Goal: Task Accomplishment & Management: Manage account settings

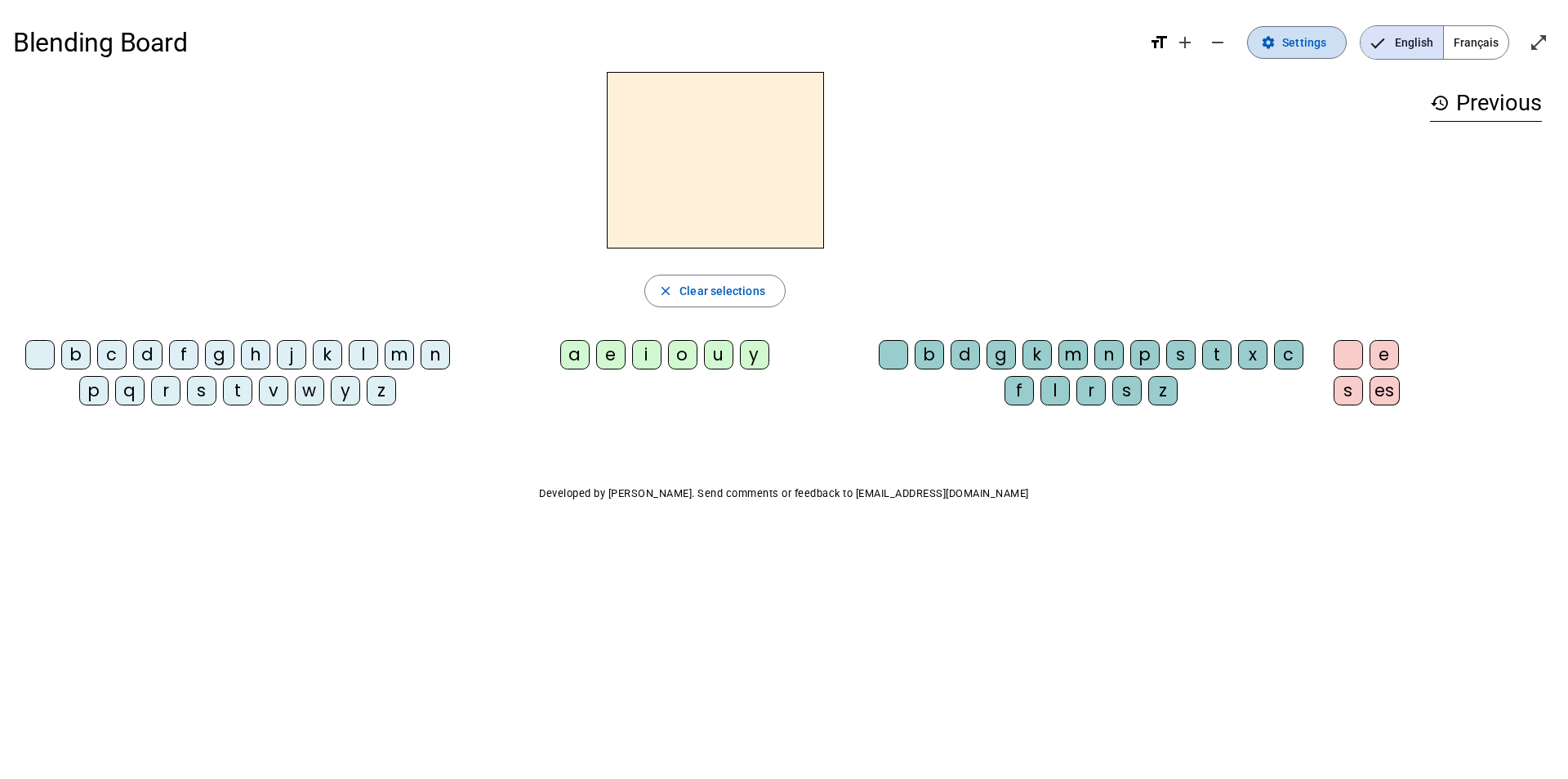
click at [1309, 46] on span "Settings" at bounding box center [1304, 43] width 44 height 20
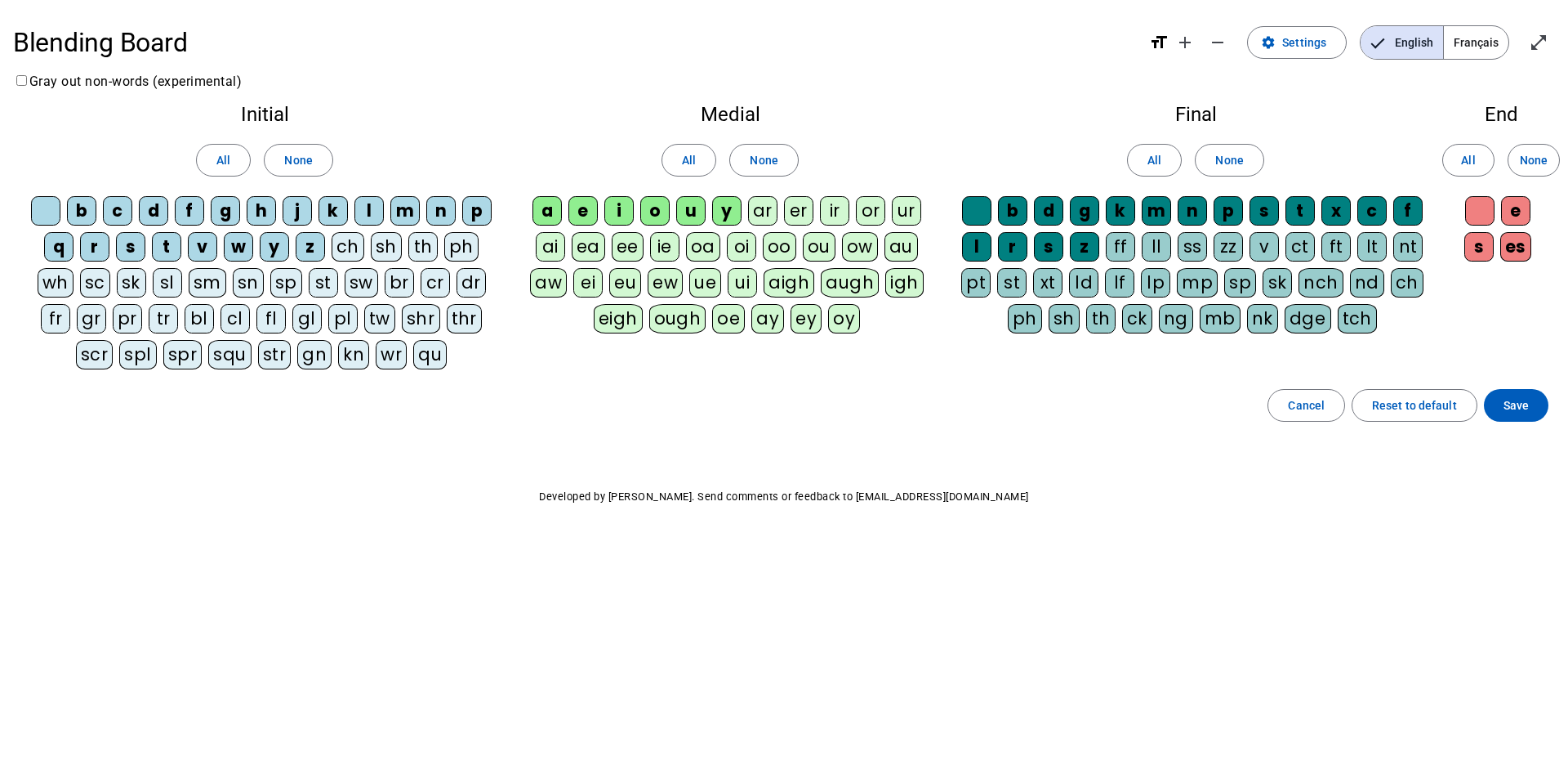
click at [408, 205] on div "m" at bounding box center [405, 211] width 29 height 29
click at [543, 213] on div "a" at bounding box center [547, 211] width 29 height 29
click at [190, 210] on div "f" at bounding box center [190, 211] width 29 height 29
click at [191, 212] on div "f" at bounding box center [190, 211] width 29 height 29
click at [166, 244] on div "t" at bounding box center [166, 247] width 29 height 29
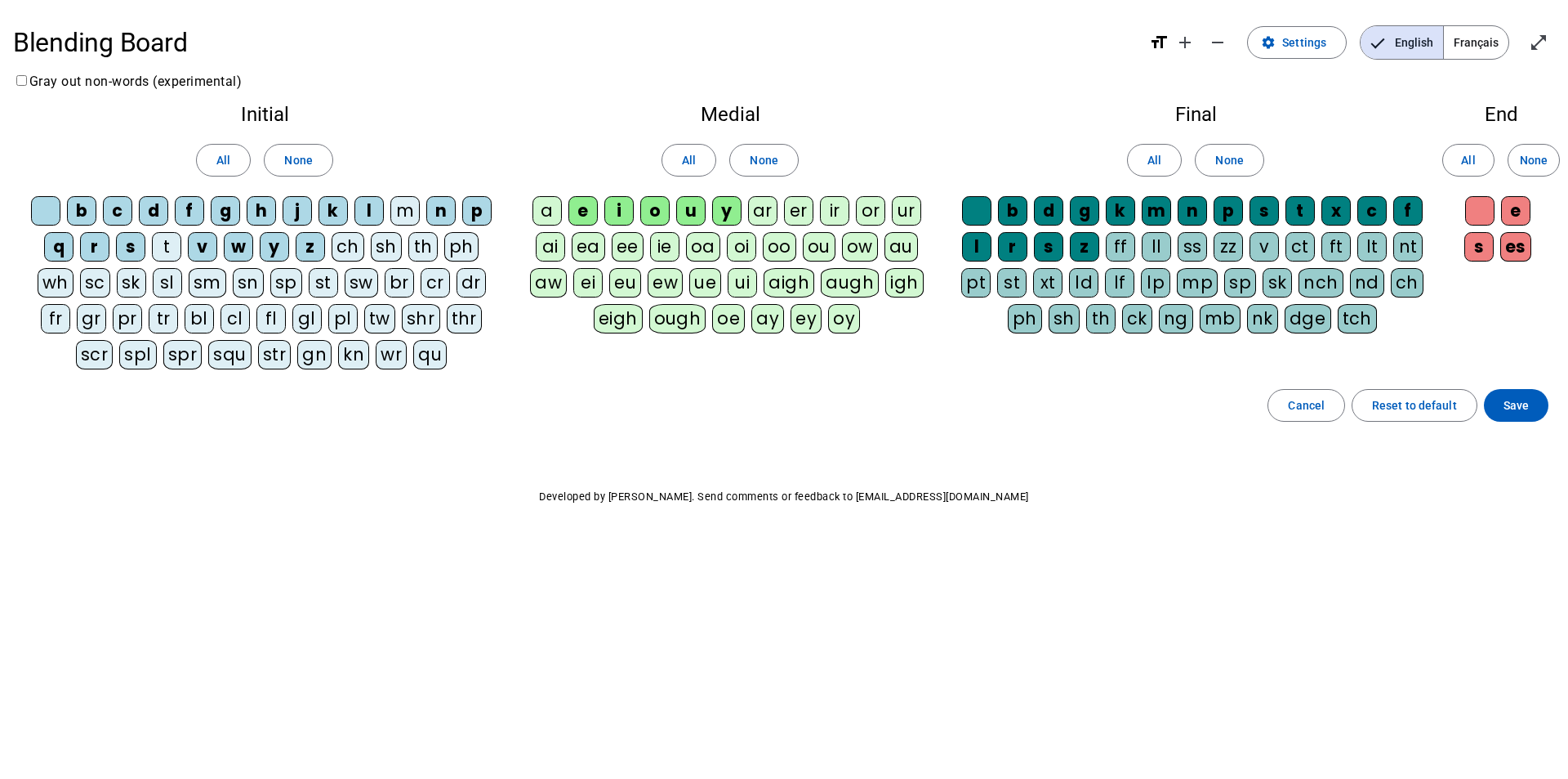
click at [365, 216] on div "l" at bounding box center [369, 211] width 29 height 29
click at [126, 242] on div "s" at bounding box center [131, 247] width 29 height 29
click at [977, 243] on div "l" at bounding box center [976, 247] width 29 height 29
click at [92, 210] on div "b" at bounding box center [82, 211] width 29 height 29
click at [617, 215] on div "i" at bounding box center [619, 211] width 29 height 29
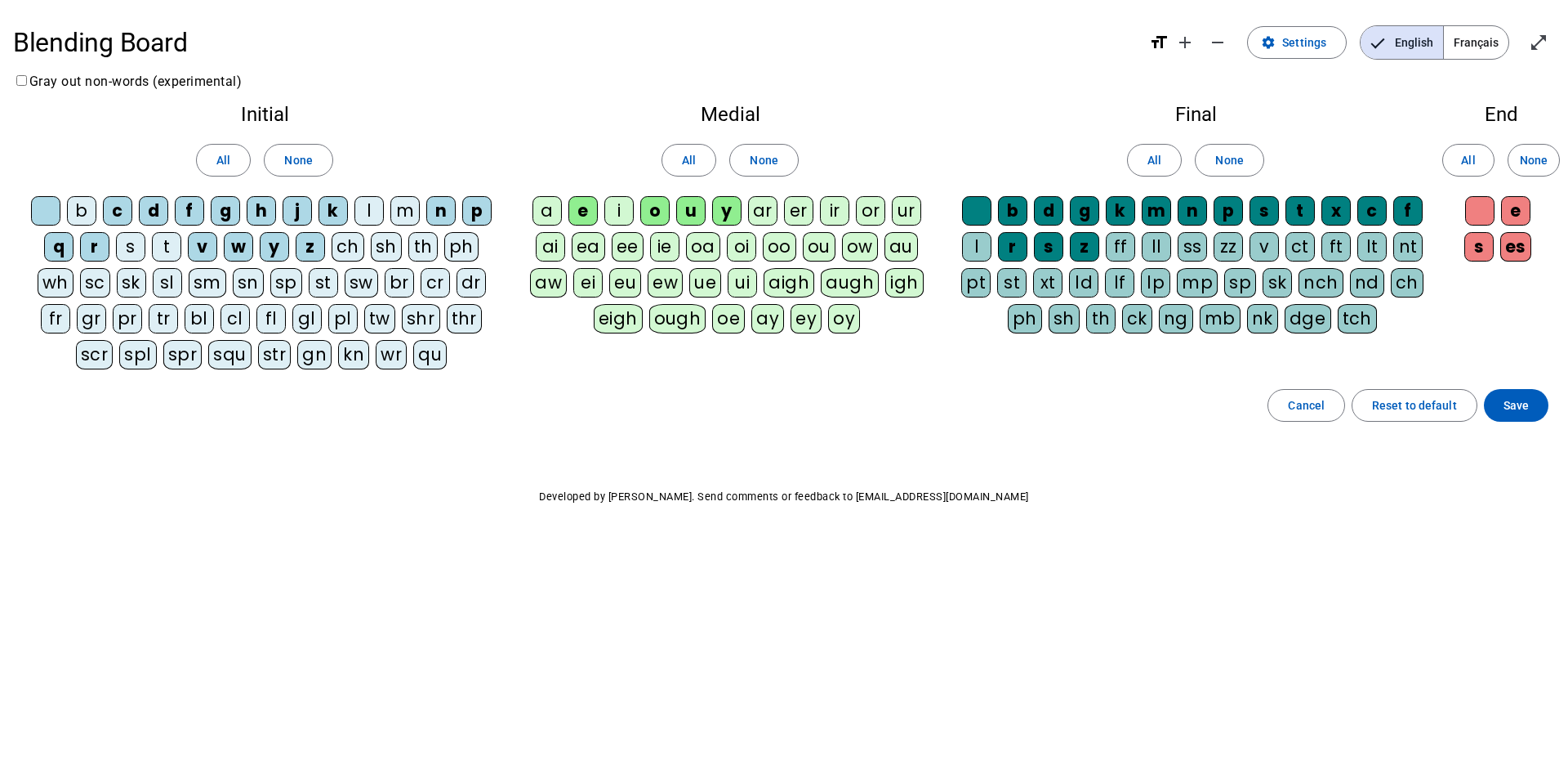
click at [587, 211] on div "e" at bounding box center [583, 211] width 29 height 29
click at [586, 211] on div "e" at bounding box center [583, 211] width 29 height 29
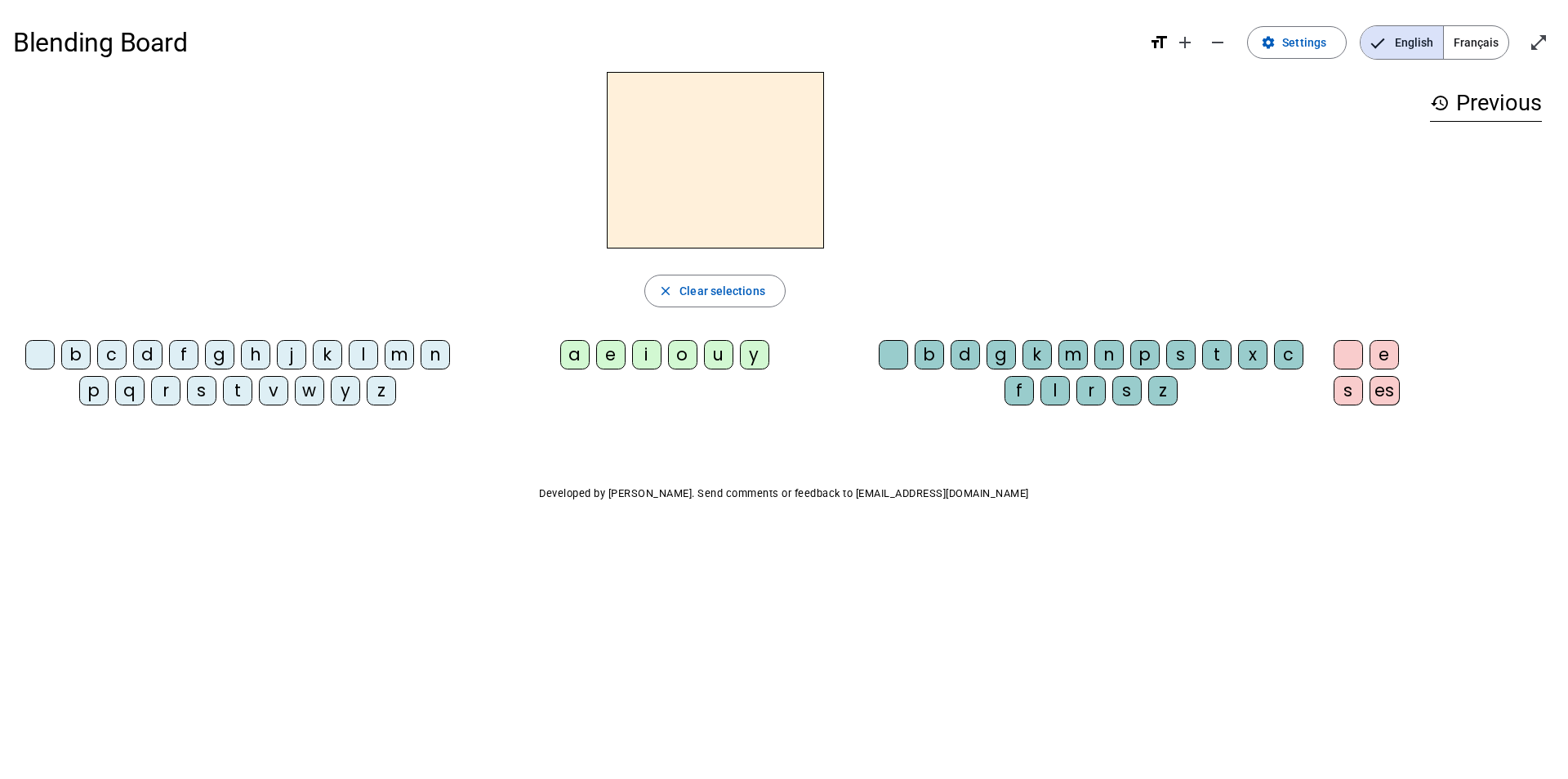
click at [417, 8] on div "Blending Board format_size add remove settings Settings English Français open_i…" at bounding box center [784, 295] width 1568 height 590
click at [1307, 52] on span "Settings" at bounding box center [1304, 43] width 44 height 20
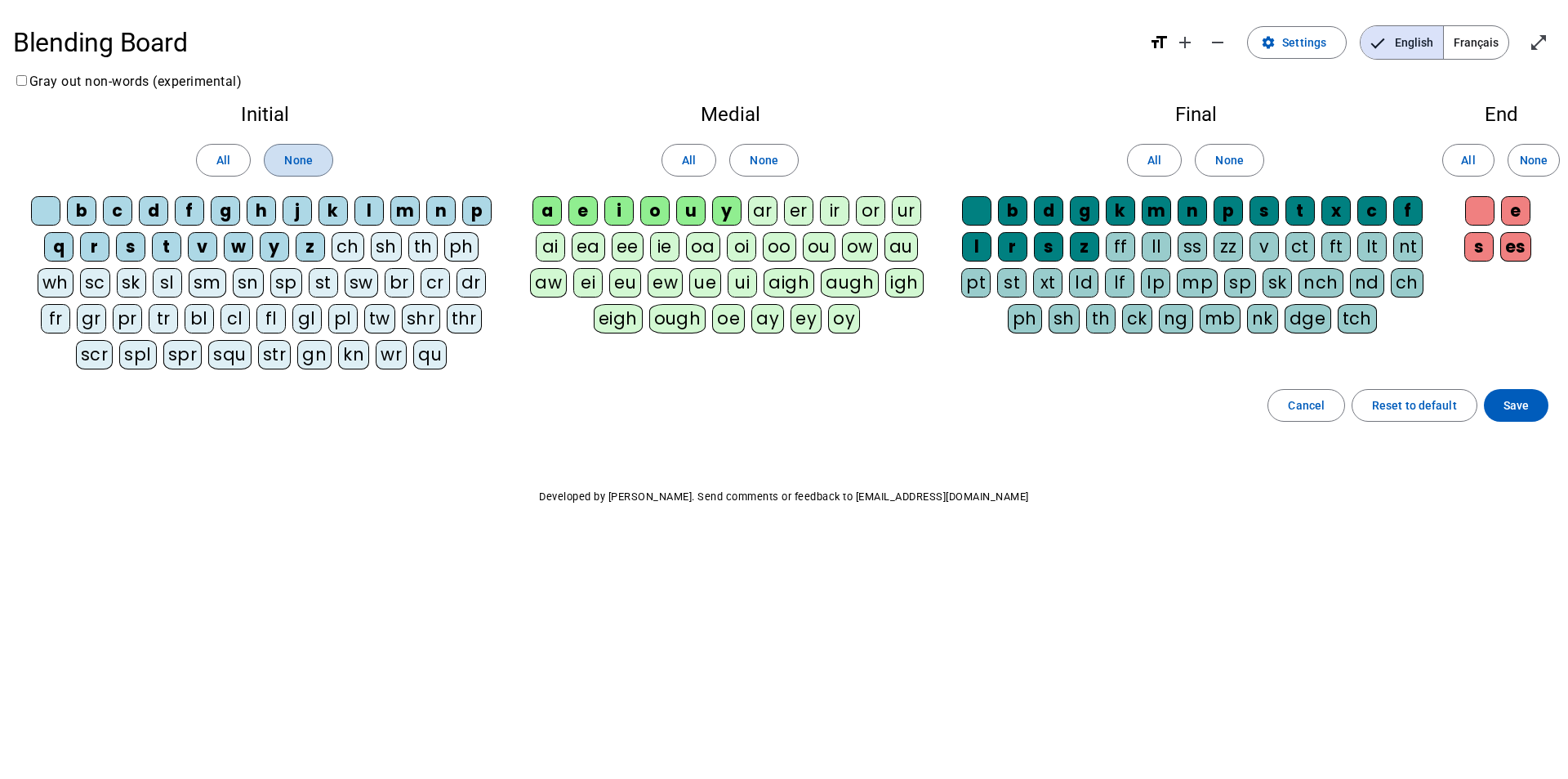
click at [325, 164] on span at bounding box center [299, 160] width 67 height 39
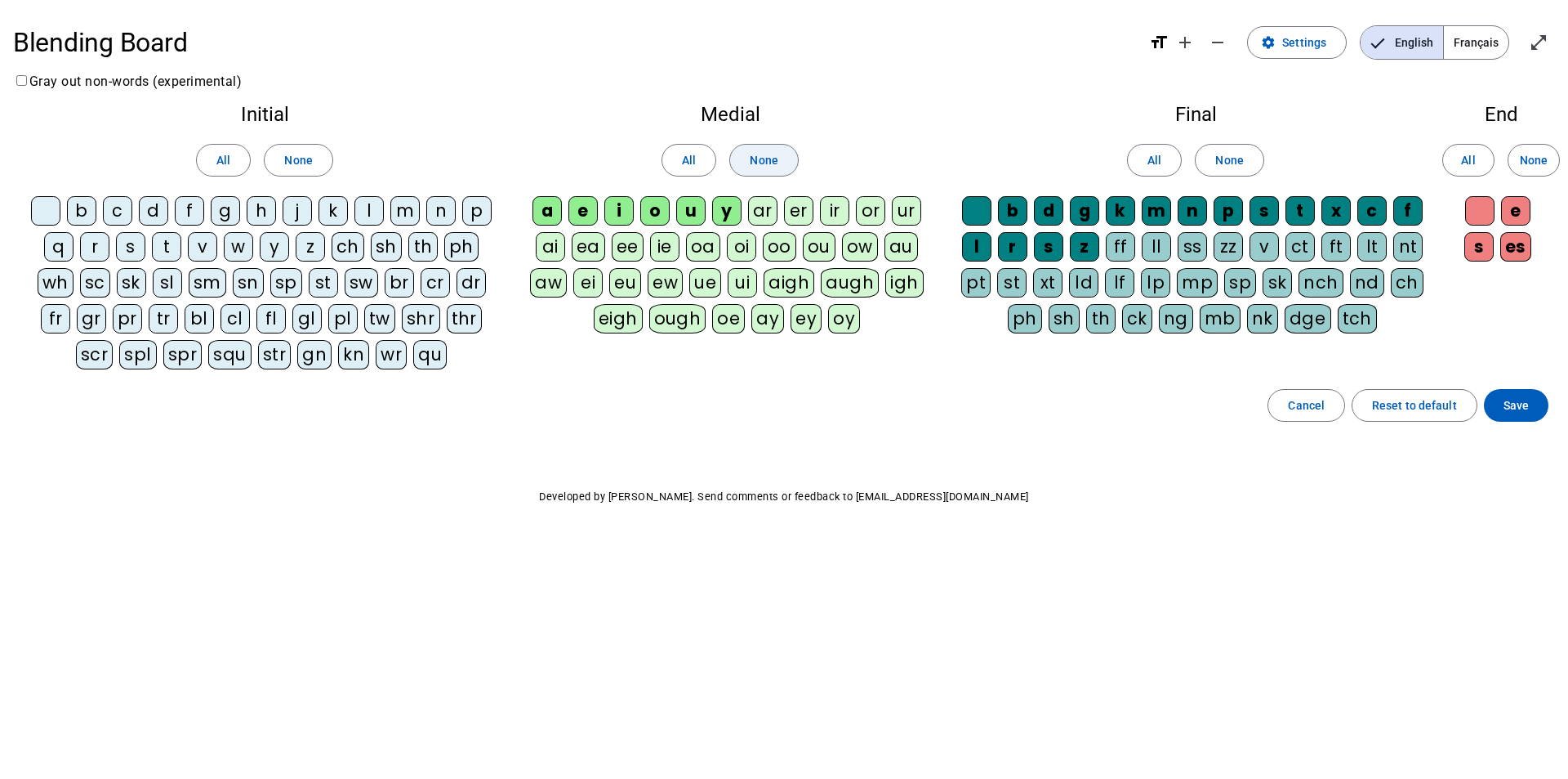
click at [756, 163] on span "None" at bounding box center [763, 161] width 28 height 20
click at [1229, 156] on span "None" at bounding box center [1229, 161] width 28 height 20
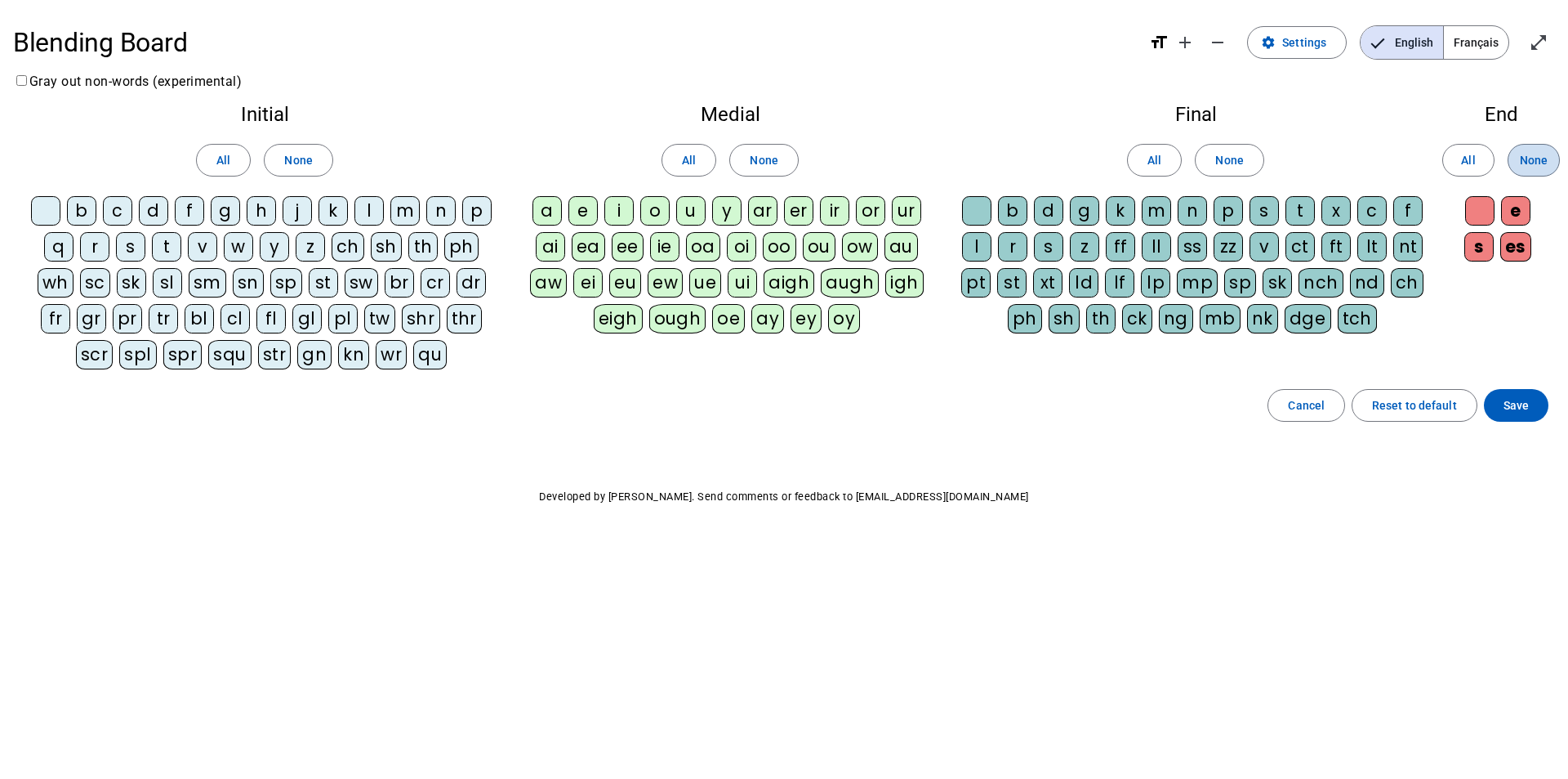
click at [1547, 159] on span "None" at bounding box center [1534, 161] width 28 height 20
click at [408, 217] on div "m" at bounding box center [405, 211] width 29 height 29
click at [553, 215] on div "a" at bounding box center [547, 211] width 29 height 29
click at [167, 246] on div "t" at bounding box center [166, 247] width 29 height 29
click at [134, 244] on div "s" at bounding box center [131, 247] width 29 height 29
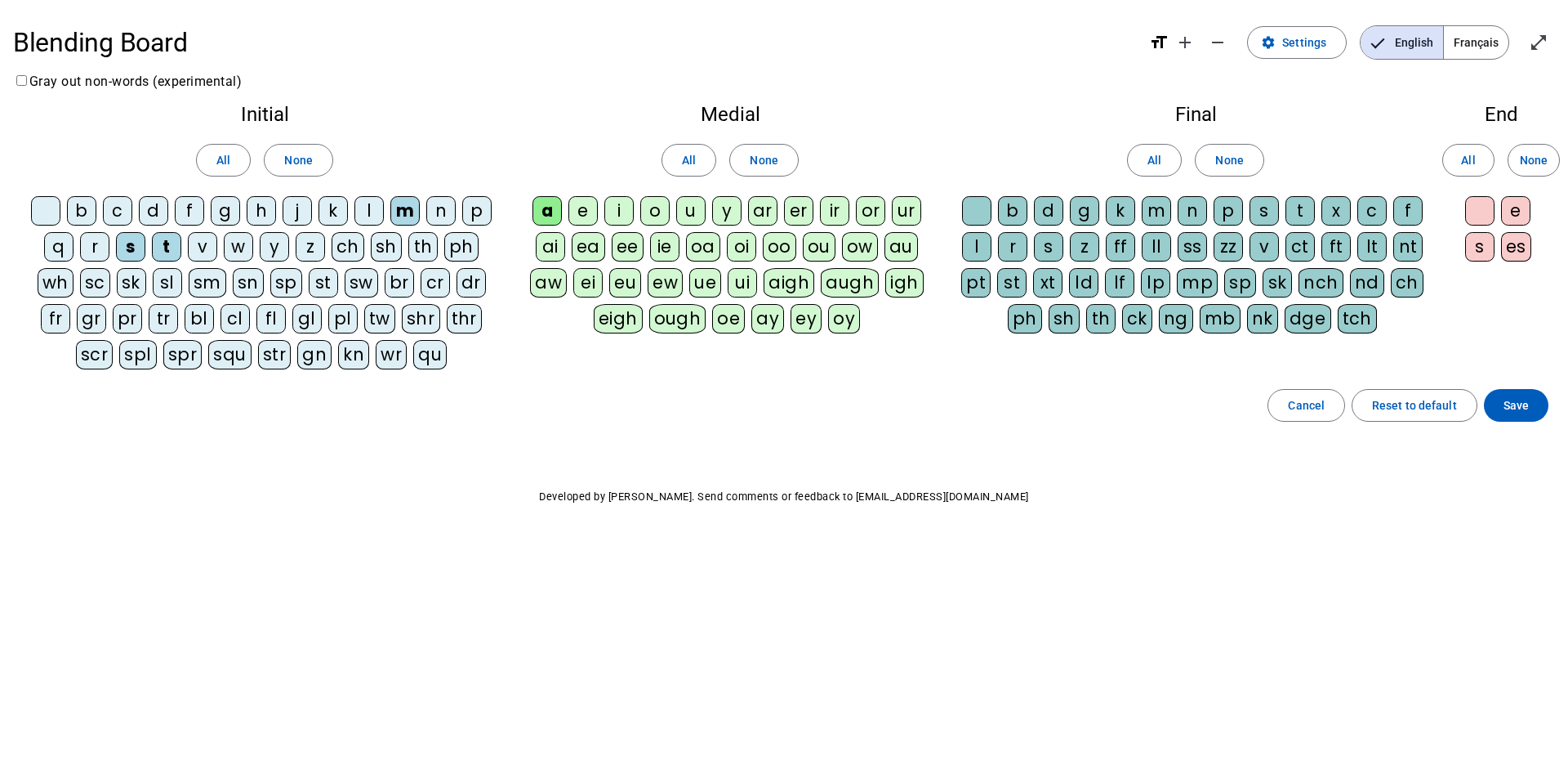
click at [375, 214] on div "l" at bounding box center [369, 211] width 29 height 29
click at [984, 253] on div "l" at bounding box center [976, 247] width 29 height 29
click at [81, 216] on div "b" at bounding box center [82, 211] width 29 height 29
click at [622, 215] on div "i" at bounding box center [619, 211] width 29 height 29
click at [586, 218] on div "e" at bounding box center [583, 211] width 29 height 29
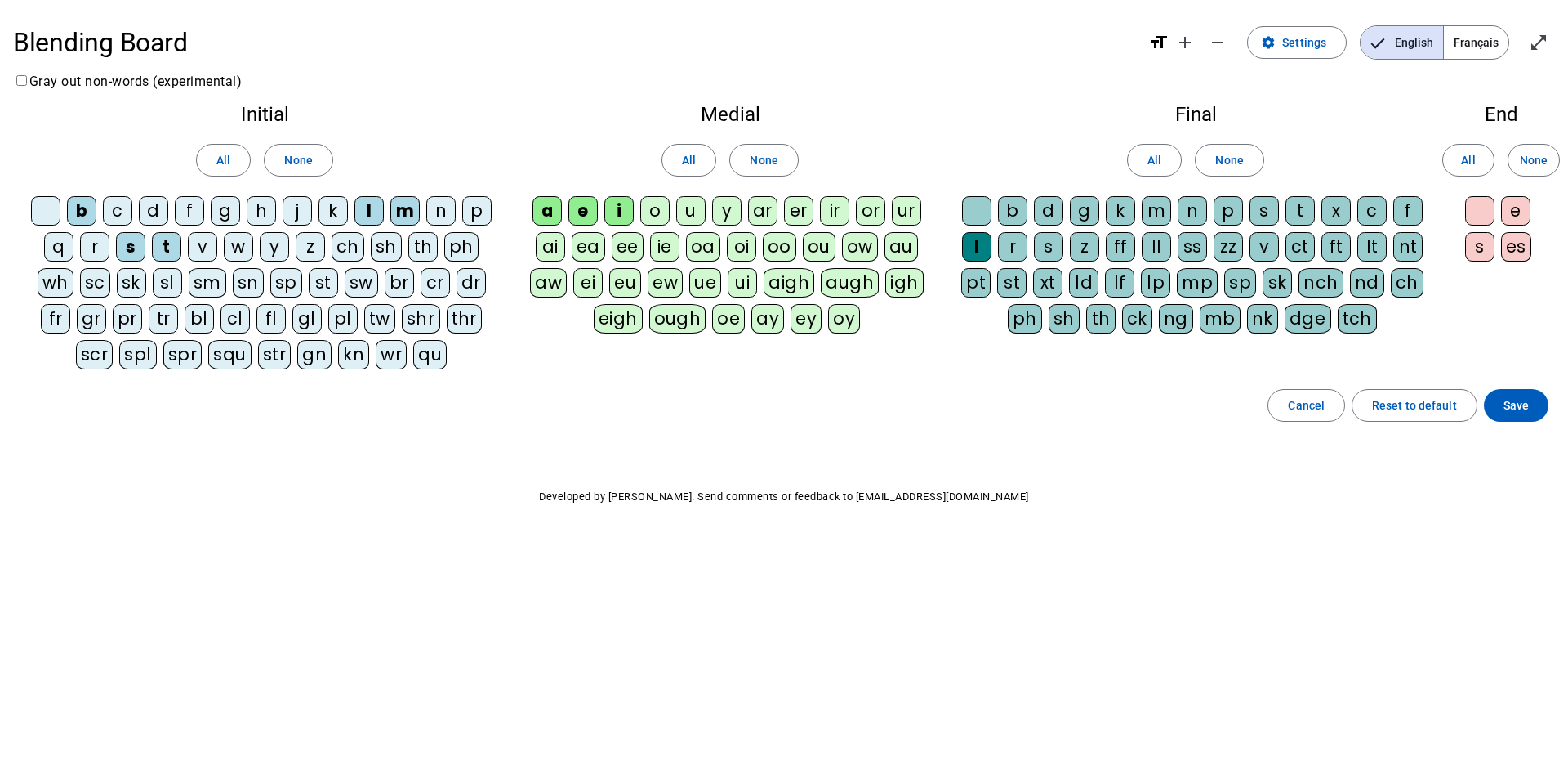
click at [692, 210] on div "u" at bounding box center [691, 211] width 29 height 29
click at [1016, 242] on div "r" at bounding box center [1013, 247] width 29 height 29
click at [157, 213] on div "d" at bounding box center [153, 211] width 29 height 29
click at [205, 243] on div "v" at bounding box center [202, 247] width 29 height 29
click at [1515, 405] on span "Save" at bounding box center [1516, 406] width 25 height 20
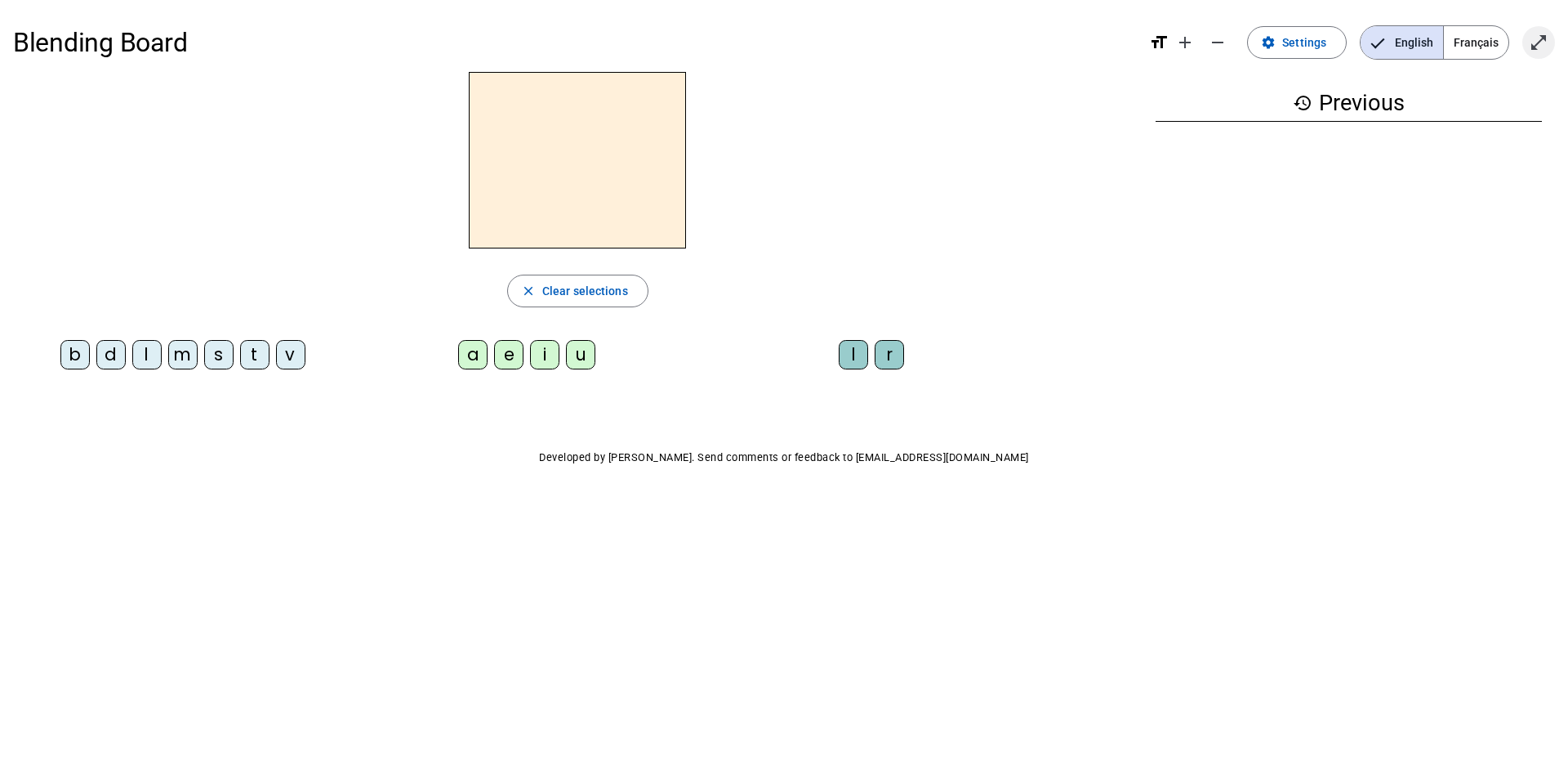
click at [1541, 44] on mat-icon "open_in_full" at bounding box center [1539, 43] width 20 height 20
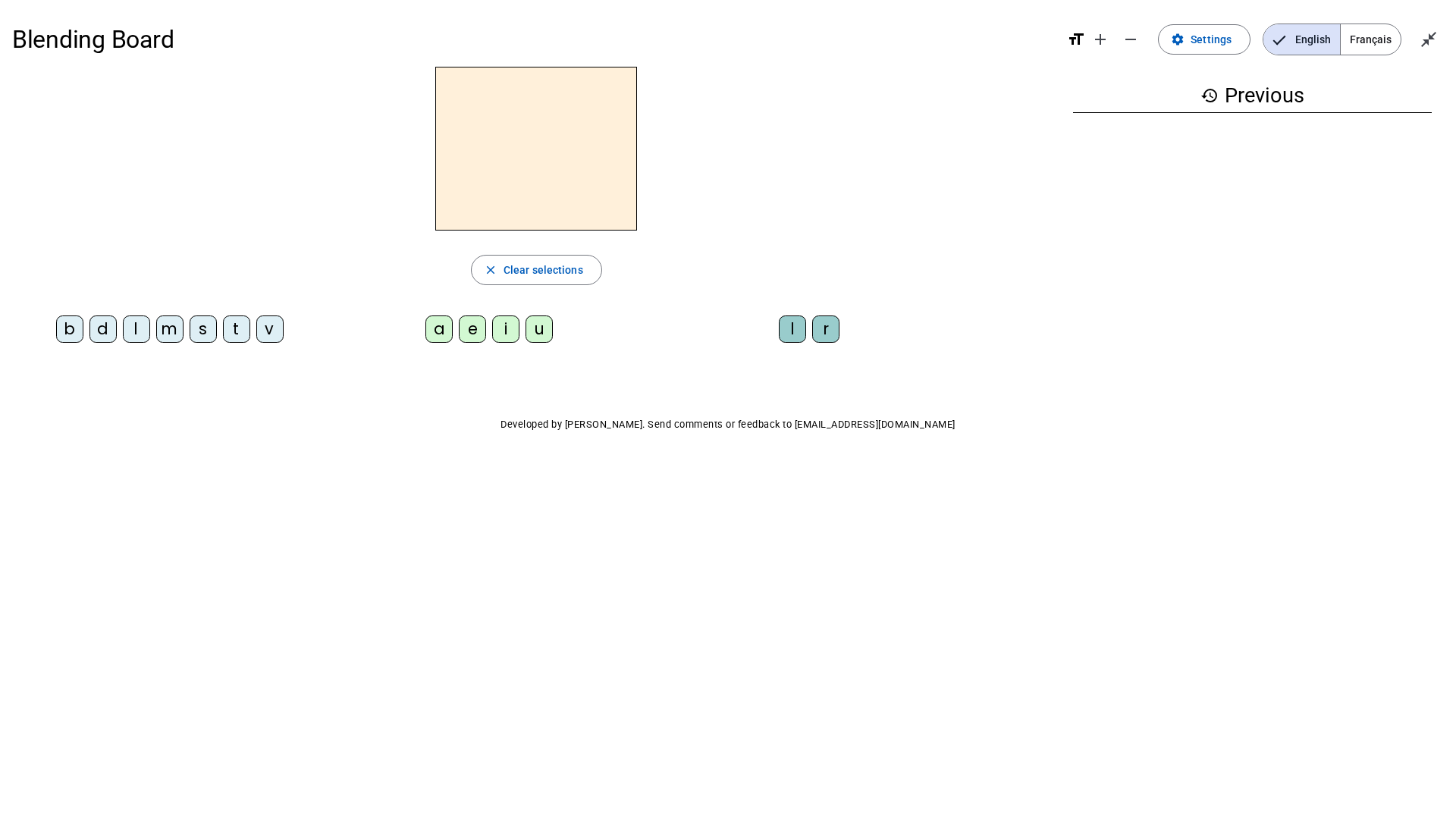
click at [166, 333] on div "m" at bounding box center [169, 329] width 27 height 27
click at [431, 330] on div "a" at bounding box center [439, 329] width 27 height 27
click at [244, 329] on div "t" at bounding box center [237, 329] width 27 height 27
click at [136, 332] on div "l" at bounding box center [136, 329] width 27 height 27
click at [233, 331] on div "t" at bounding box center [237, 329] width 27 height 27
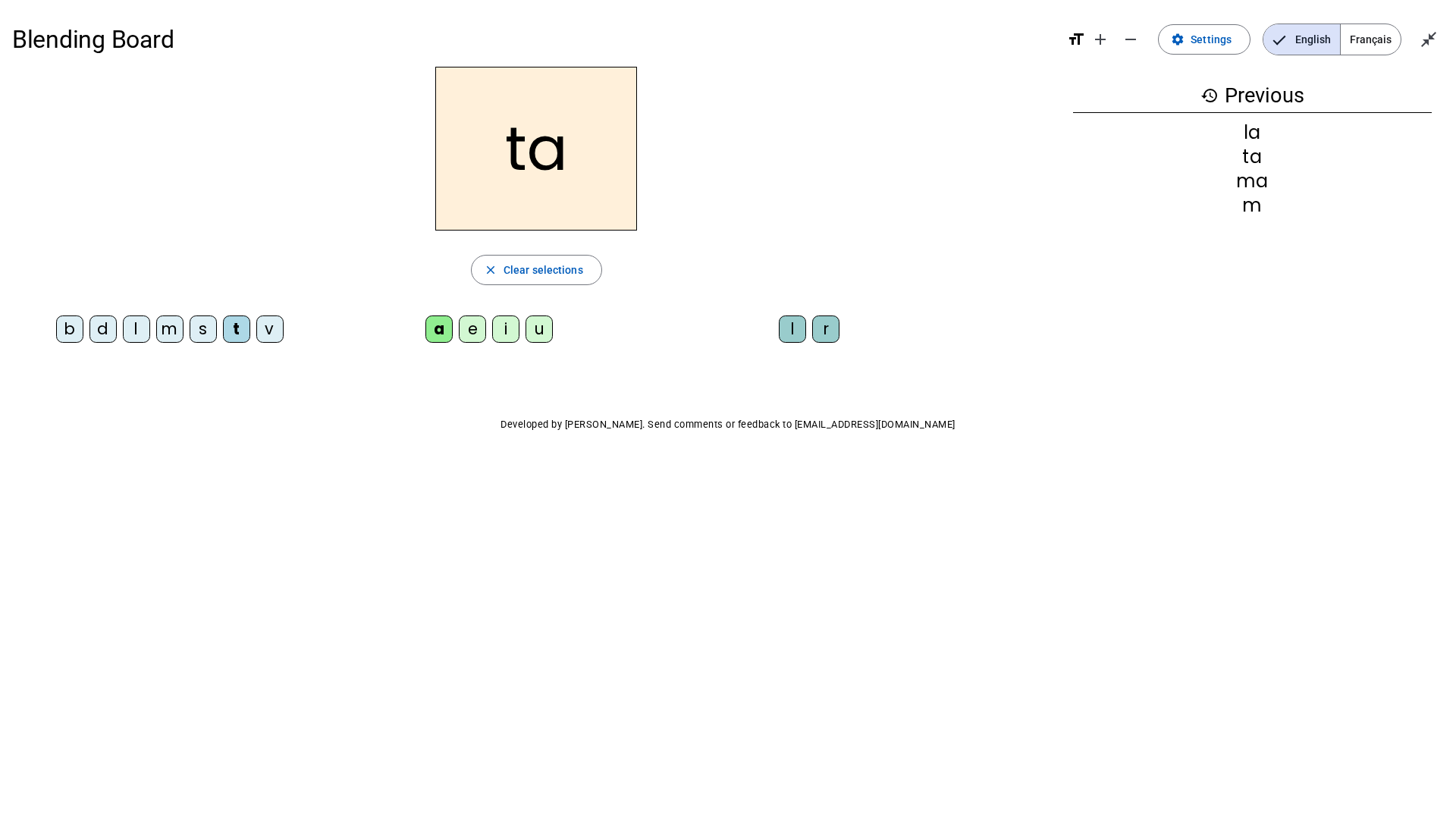
click at [141, 331] on div "l" at bounding box center [136, 329] width 27 height 27
click at [206, 329] on div "s" at bounding box center [203, 329] width 27 height 27
click at [805, 334] on div "l" at bounding box center [792, 329] width 27 height 27
click at [76, 326] on div "b" at bounding box center [70, 329] width 27 height 27
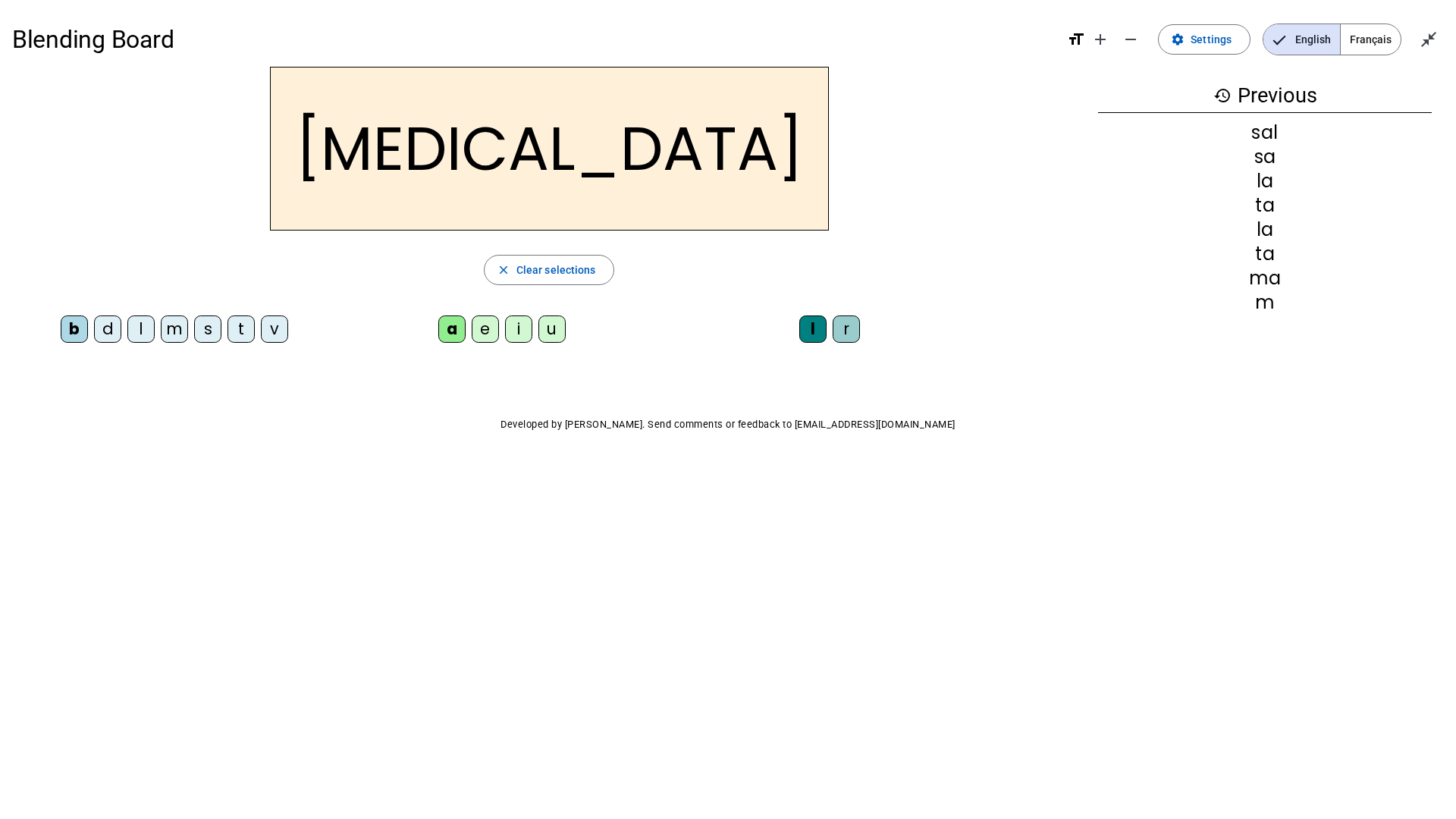
click at [170, 331] on div "m" at bounding box center [174, 329] width 27 height 27
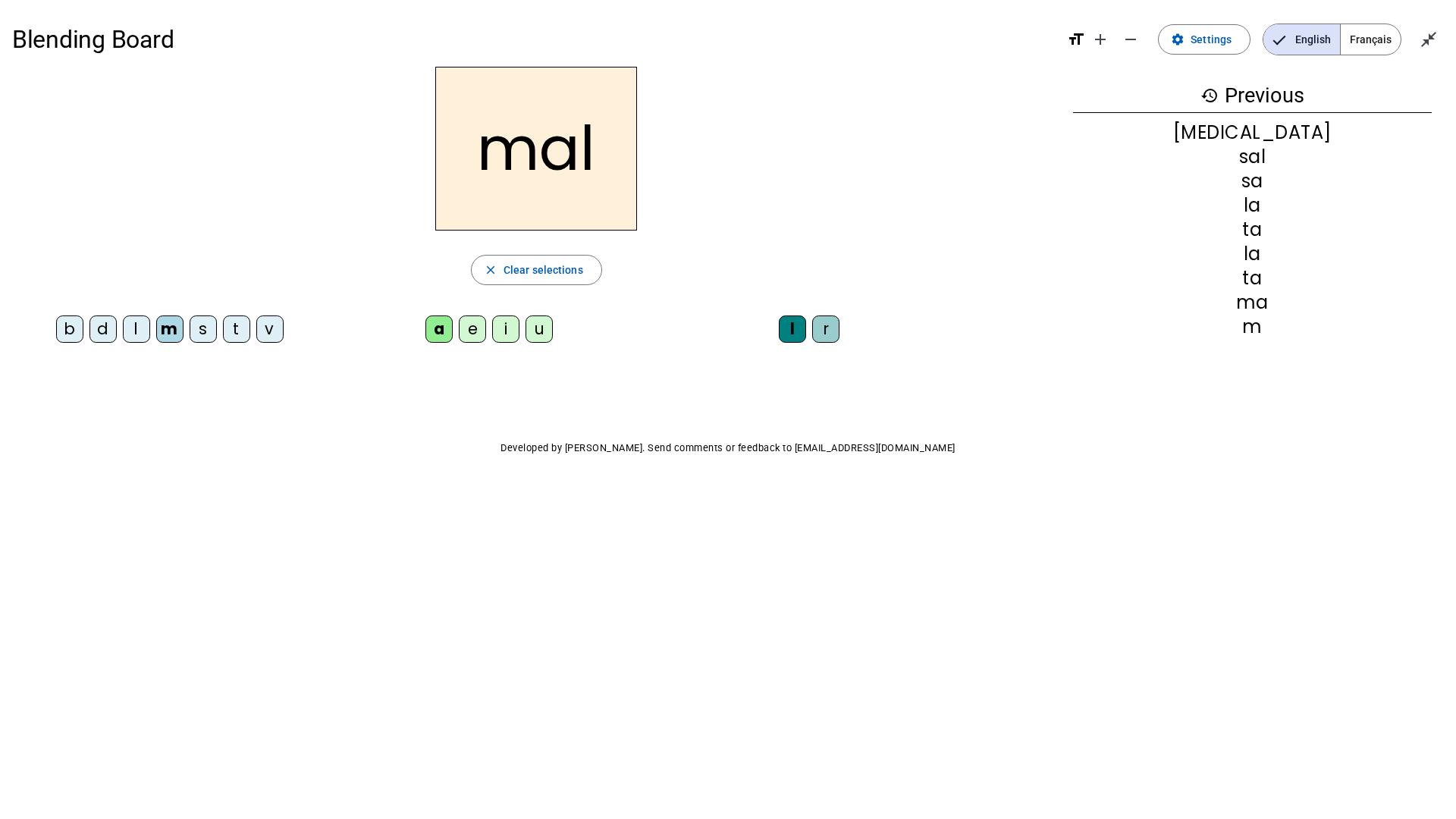
click at [505, 334] on div "i" at bounding box center [506, 329] width 27 height 27
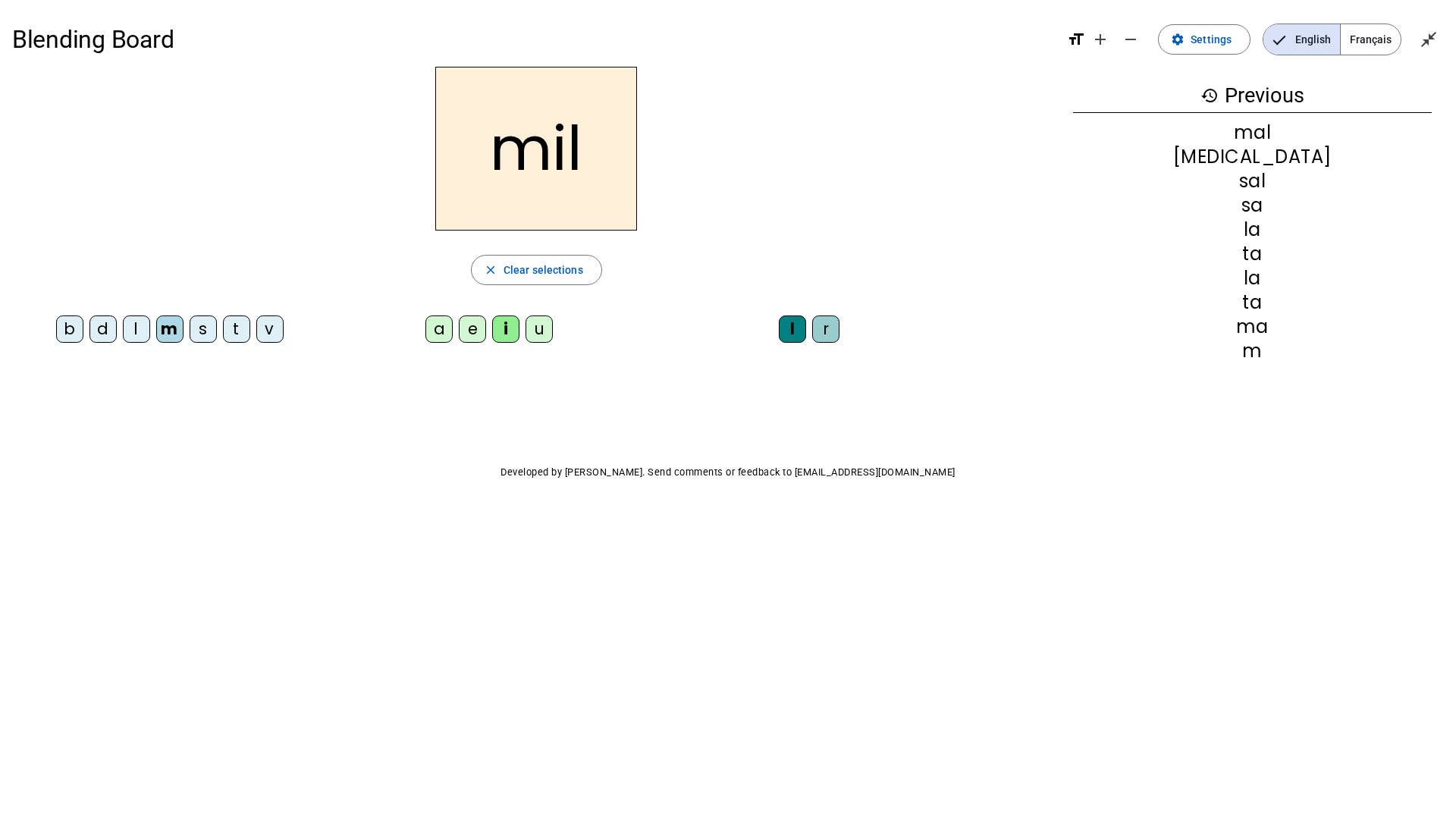
click at [213, 334] on div "s" at bounding box center [203, 329] width 27 height 27
click at [801, 329] on div "l" at bounding box center [792, 329] width 27 height 27
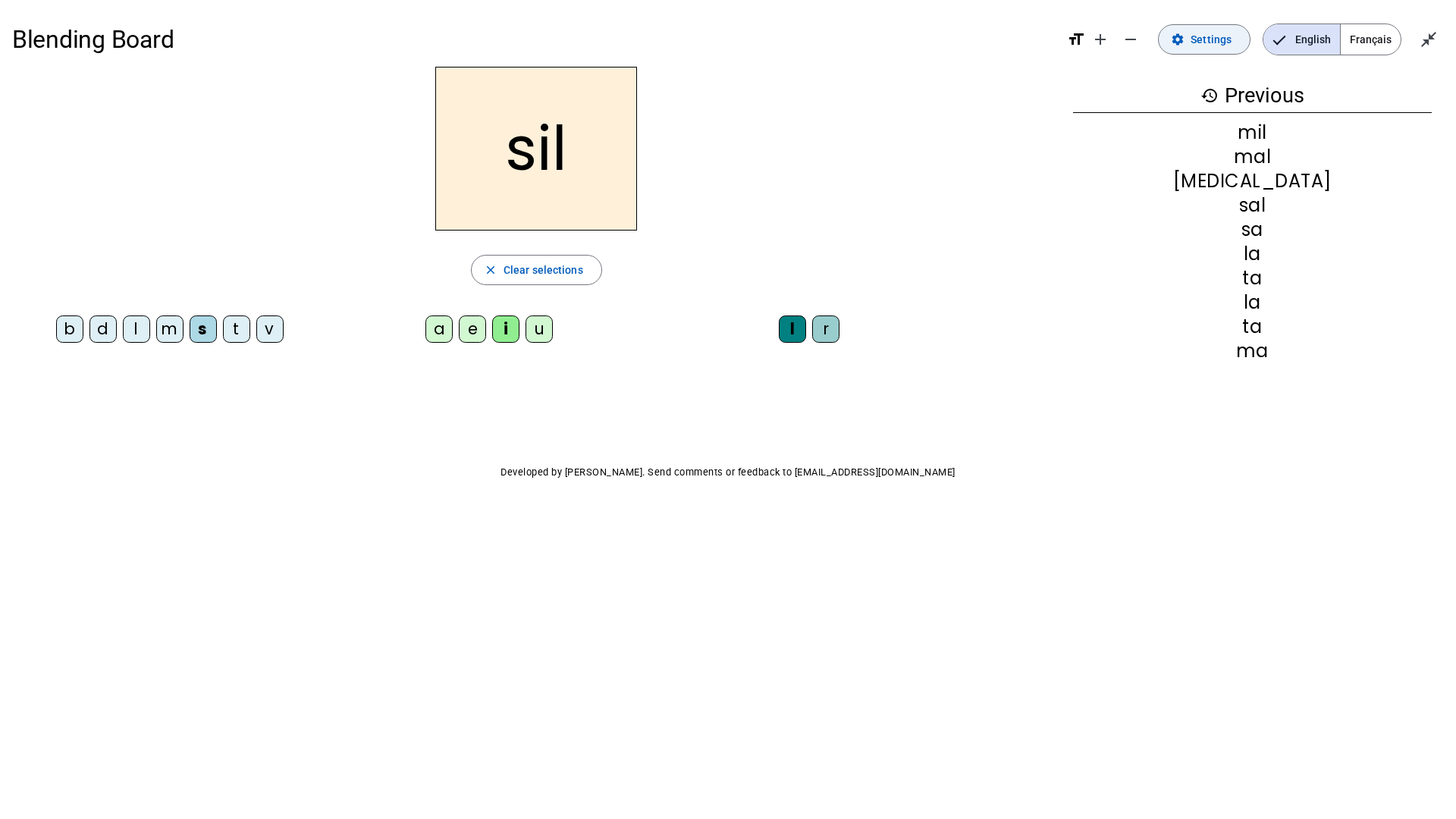
click at [1183, 38] on mat-icon "settings" at bounding box center [1178, 40] width 13 height 13
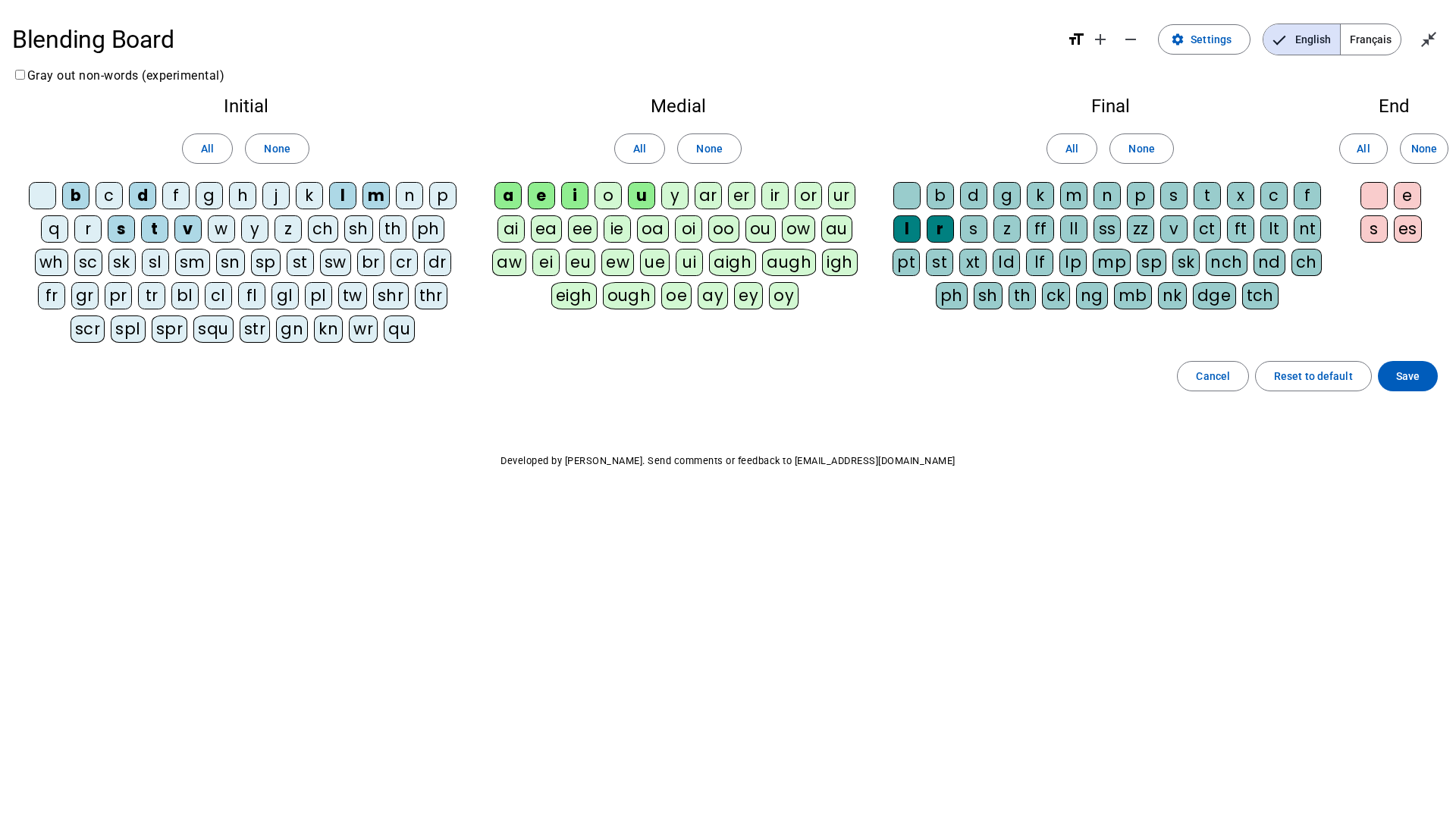
click at [906, 196] on div at bounding box center [907, 195] width 27 height 27
click at [1406, 375] on span "Save" at bounding box center [1408, 377] width 24 height 19
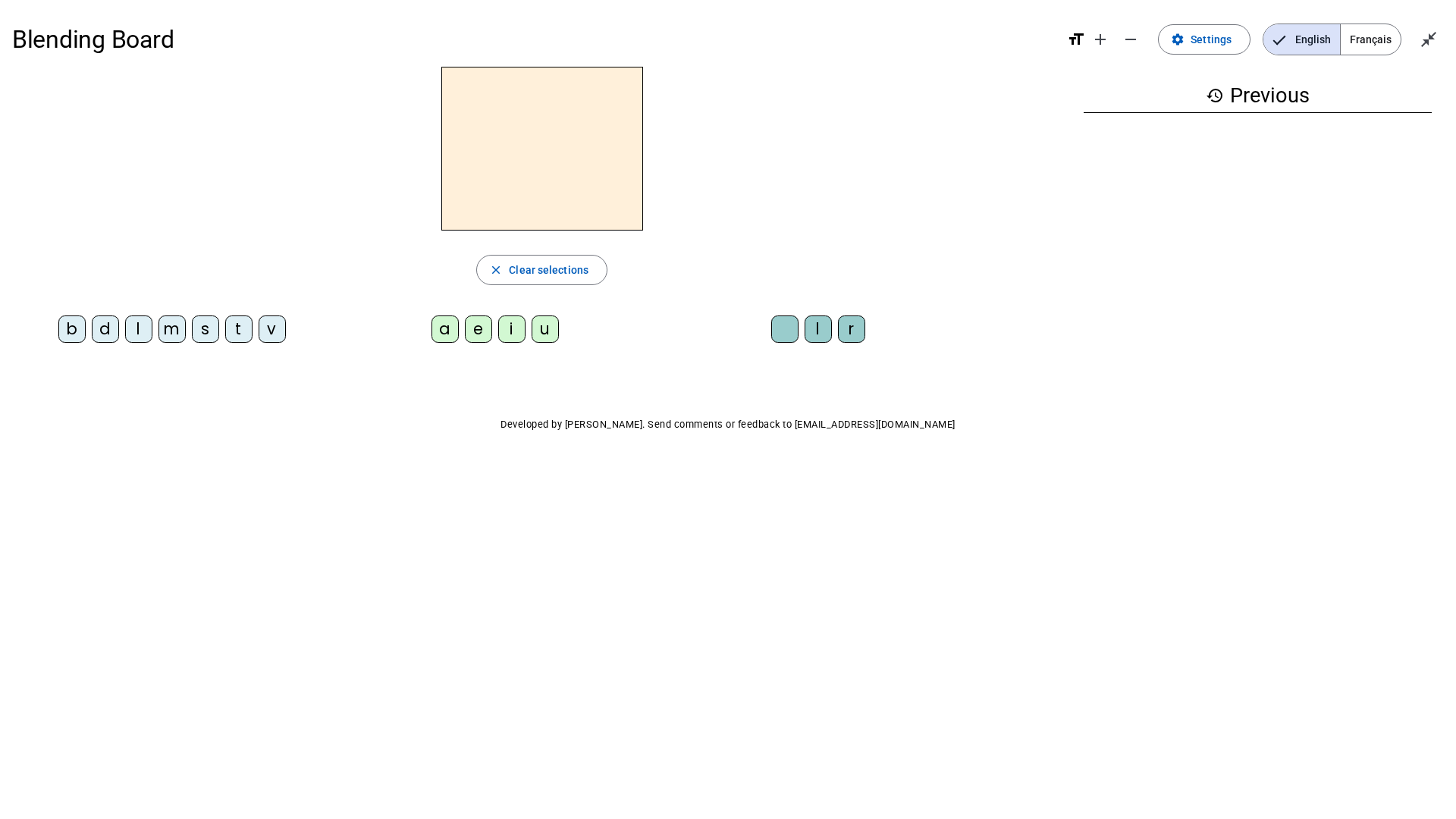
drag, startPoint x: 211, startPoint y: 329, endPoint x: 218, endPoint y: 333, distance: 8.1
click at [211, 329] on div "s" at bounding box center [206, 329] width 27 height 27
click at [519, 333] on div "i" at bounding box center [511, 329] width 27 height 27
click at [789, 331] on div at bounding box center [784, 329] width 27 height 27
click at [790, 335] on div at bounding box center [784, 329] width 27 height 27
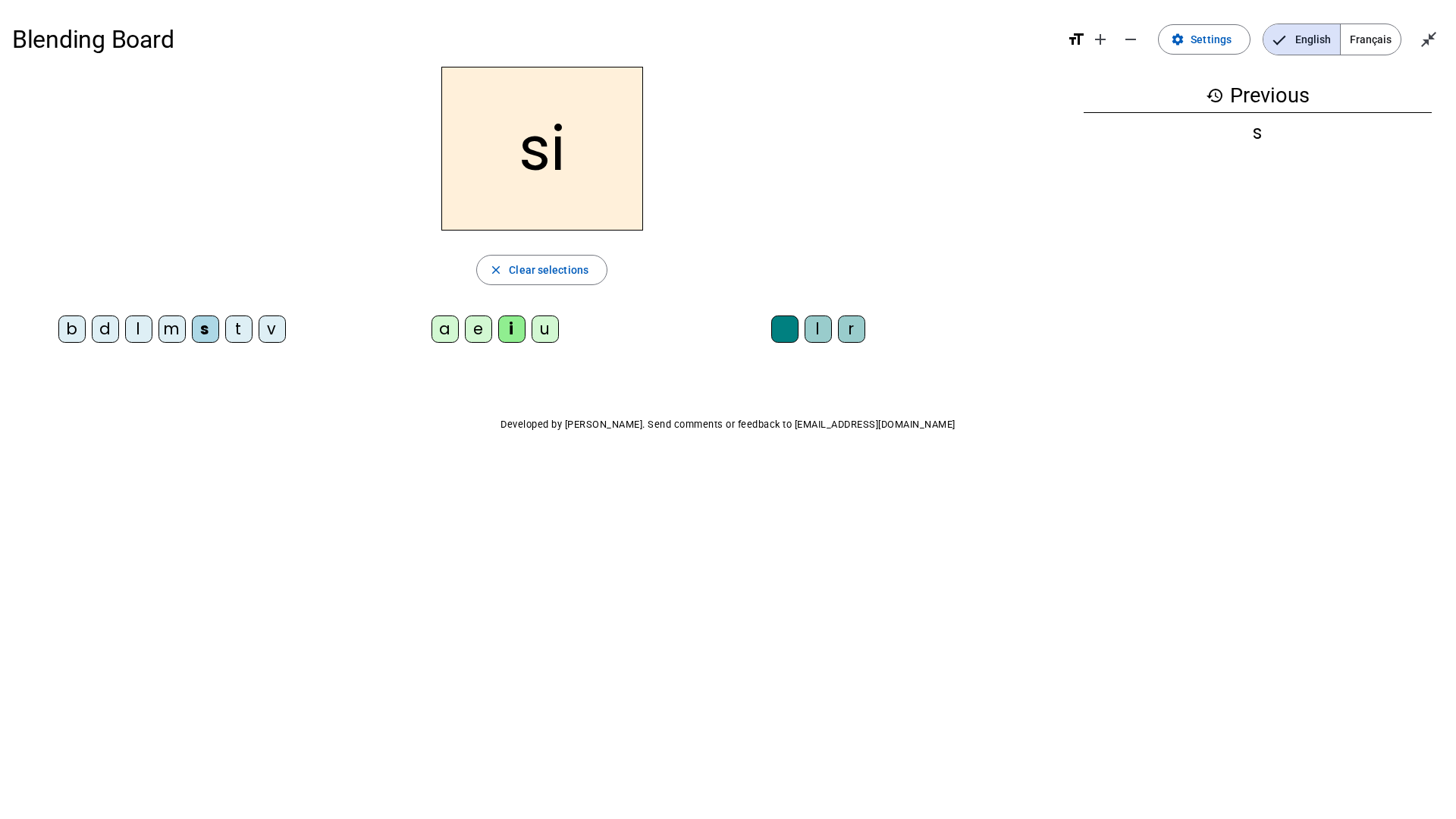
click at [783, 328] on div at bounding box center [784, 329] width 27 height 27
click at [780, 323] on div at bounding box center [784, 329] width 27 height 27
click at [486, 335] on div "e" at bounding box center [479, 329] width 27 height 27
click at [547, 332] on div "u" at bounding box center [545, 329] width 27 height 27
click at [852, 336] on div "r" at bounding box center [851, 329] width 27 height 27
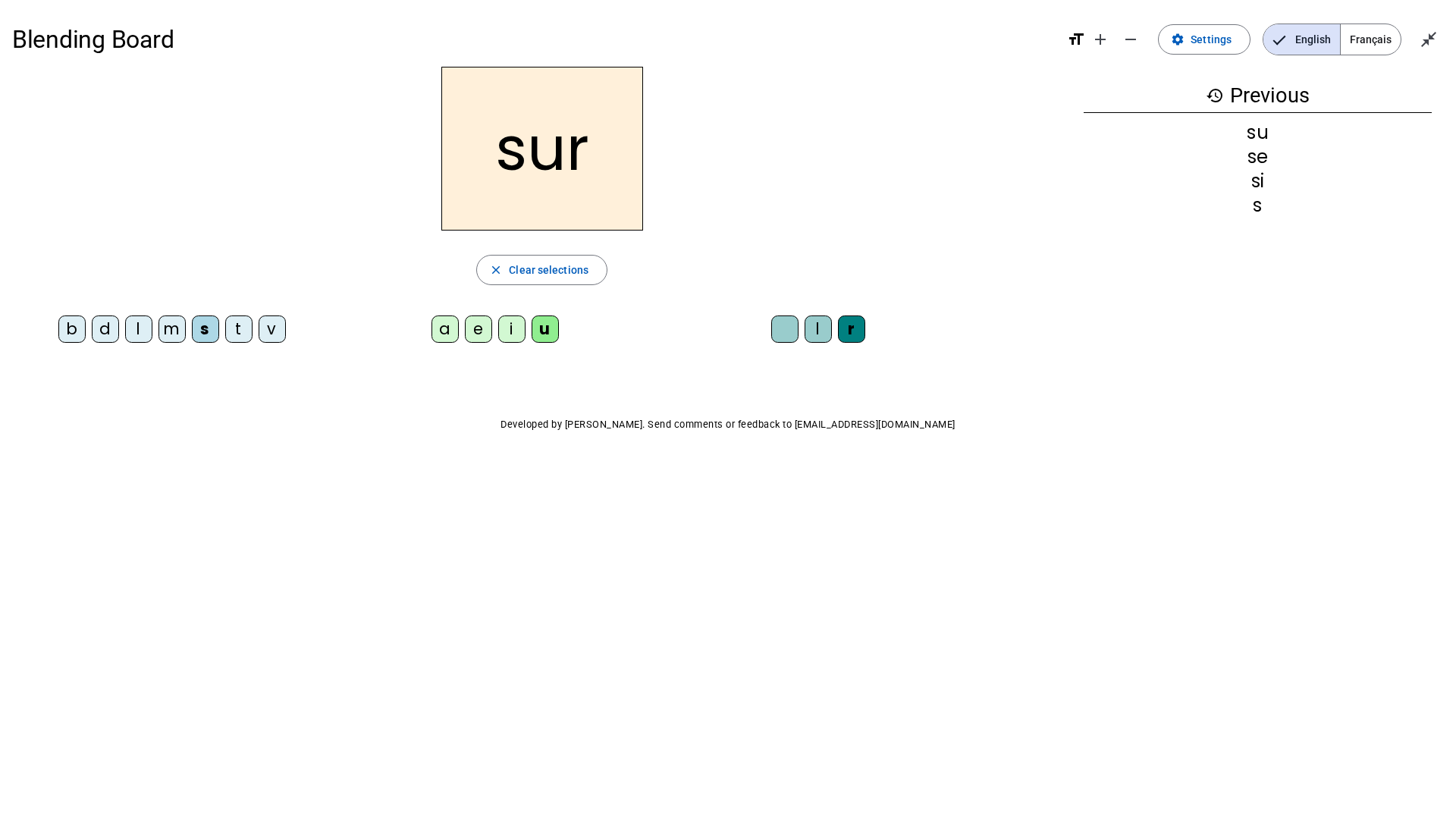
click at [170, 322] on div "m" at bounding box center [172, 329] width 27 height 27
click at [115, 331] on div "d" at bounding box center [105, 329] width 27 height 27
click at [775, 332] on div at bounding box center [784, 329] width 27 height 27
click at [67, 327] on div "b" at bounding box center [72, 329] width 27 height 27
click at [281, 331] on div "v" at bounding box center [272, 329] width 27 height 27
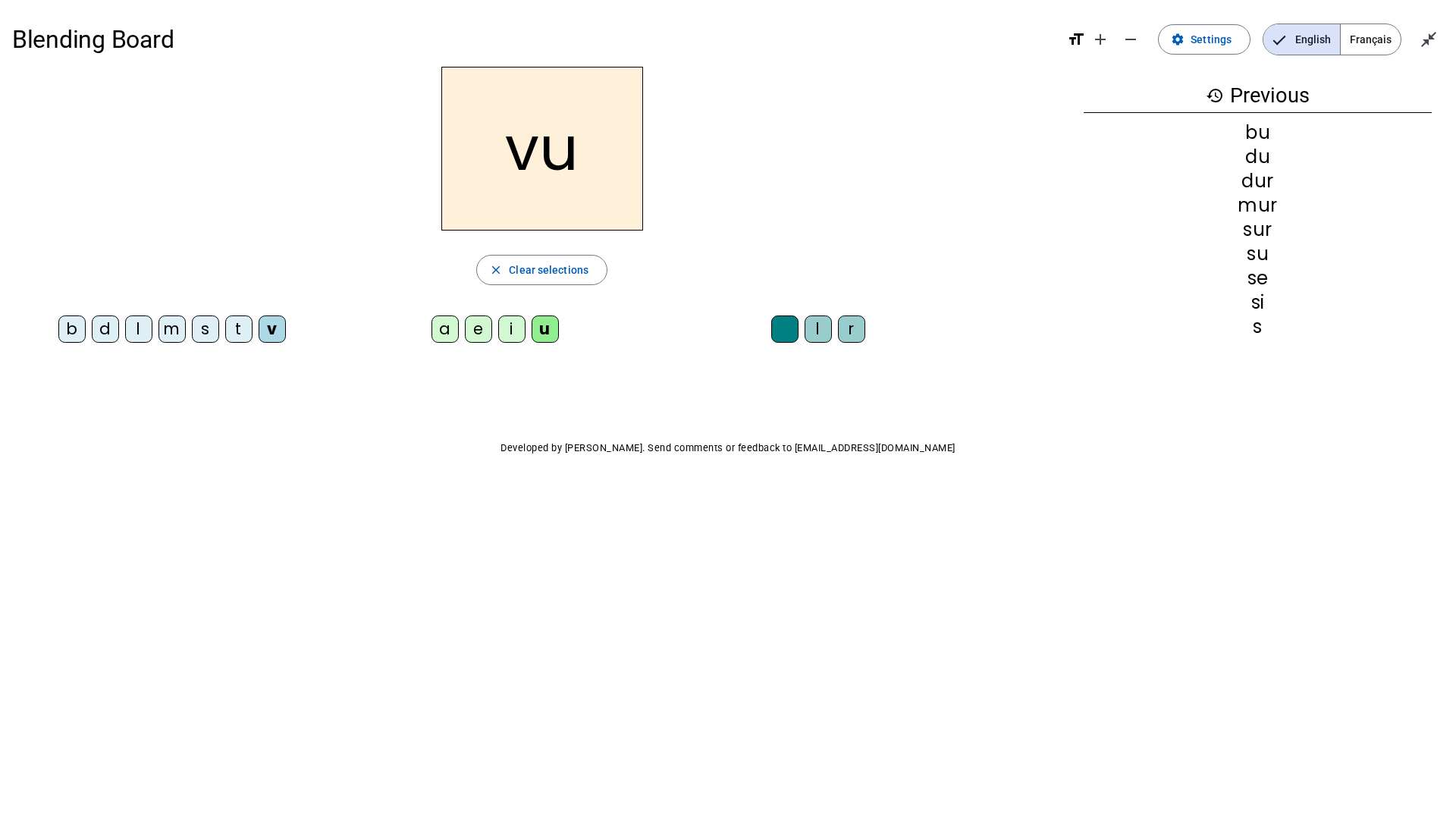
click at [239, 335] on div "t" at bounding box center [238, 329] width 27 height 27
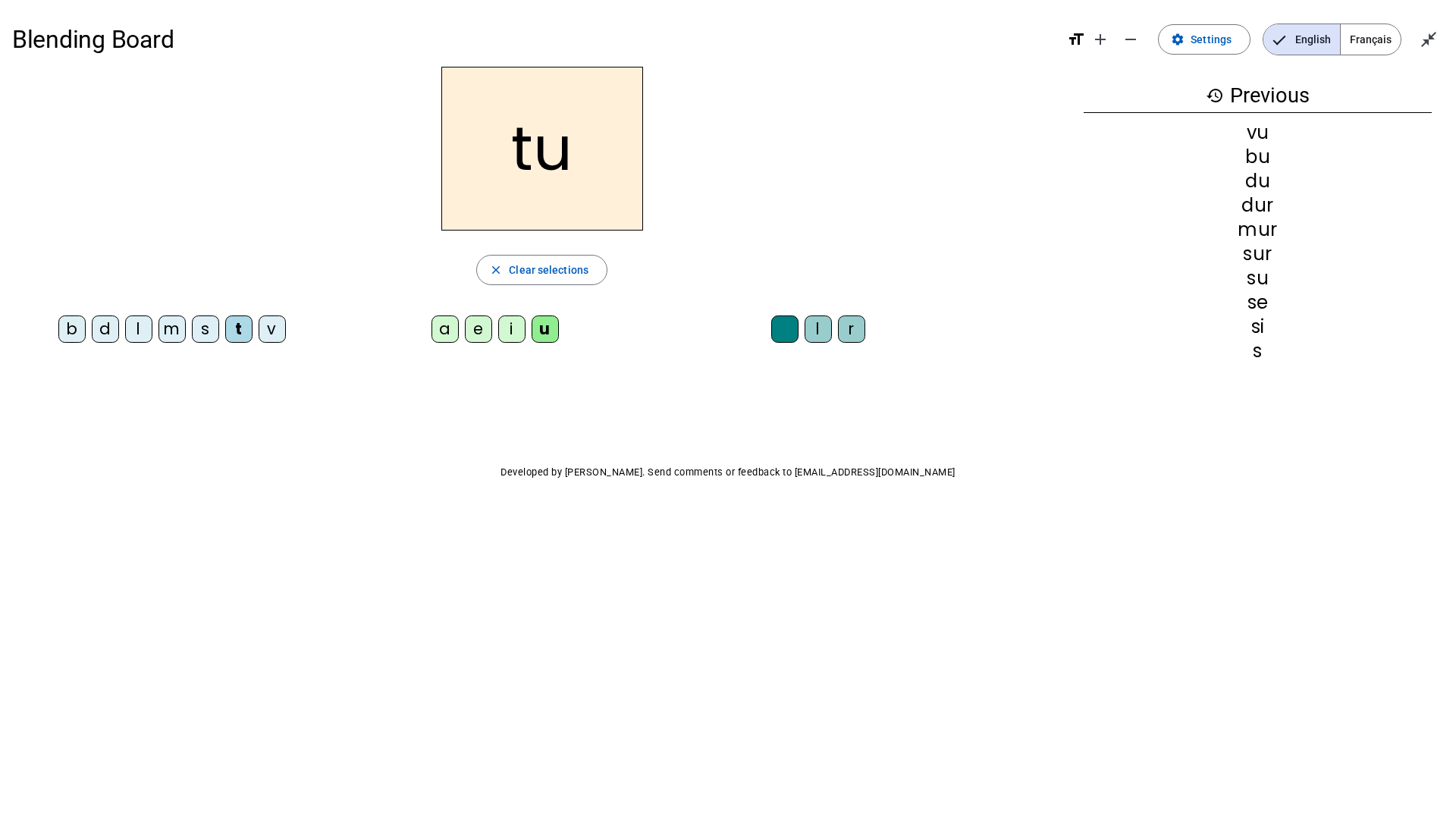
click at [481, 333] on div "e" at bounding box center [479, 329] width 27 height 27
click at [140, 337] on div "l" at bounding box center [138, 329] width 27 height 27
